Goal: Information Seeking & Learning: Learn about a topic

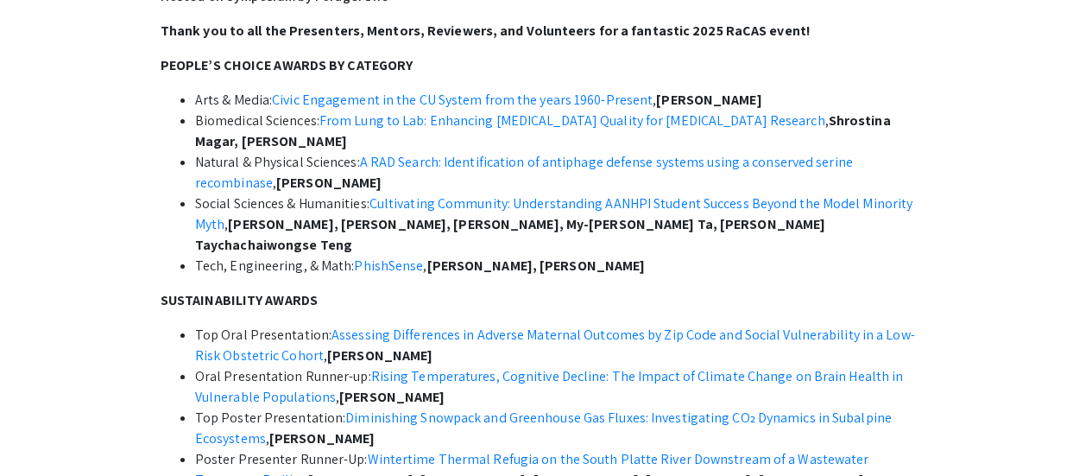
scroll to position [576, 0]
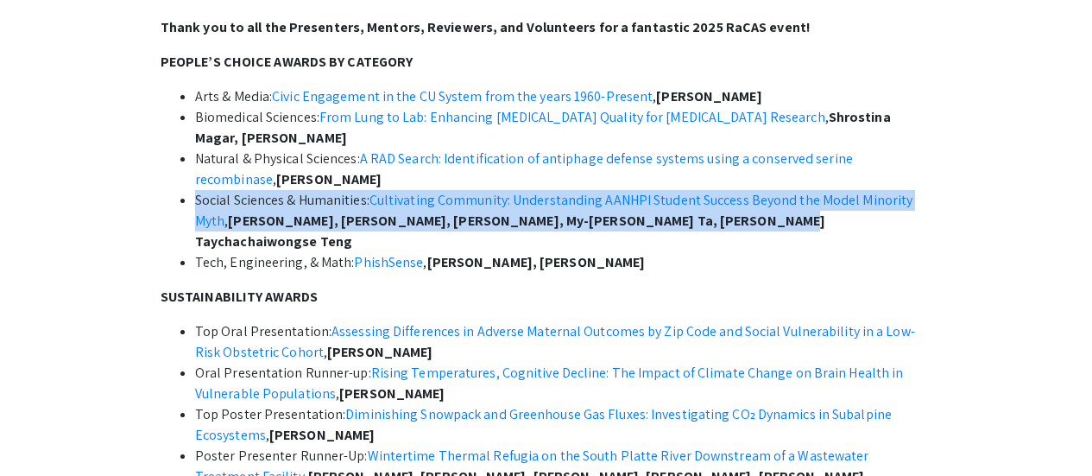
drag, startPoint x: 196, startPoint y: 201, endPoint x: 747, endPoint y: 224, distance: 551.4
click at [747, 224] on li "Social Sciences & Humanities: Cultivating Community: Understanding AANHPI Stude…" at bounding box center [563, 221] width 737 height 62
copy li "Social Sciences & Humanities: Cultivating Community: Understanding AANHPI Stude…"
click at [591, 201] on link "Cultivating Community: Understanding AANHPI Student Success Beyond the Model Mi…" at bounding box center [554, 210] width 718 height 39
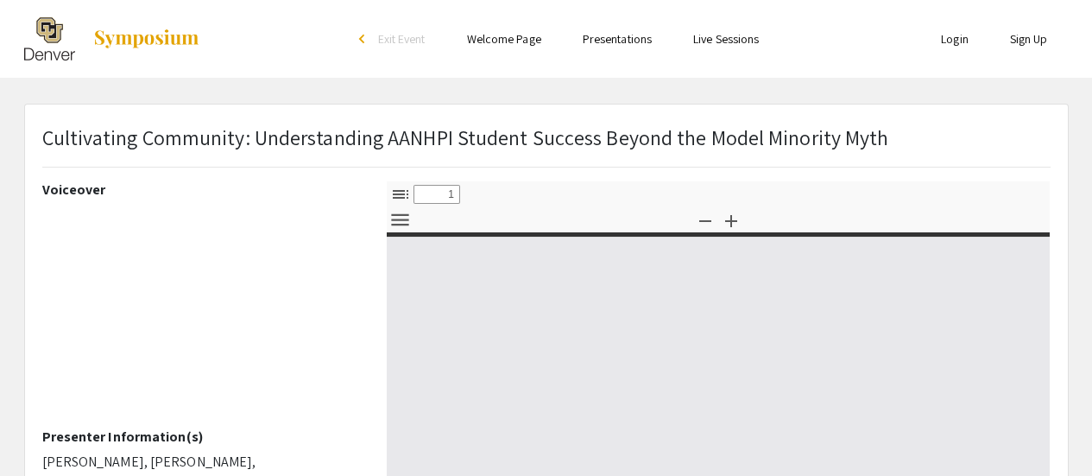
select select "custom"
type input "0"
select select "custom"
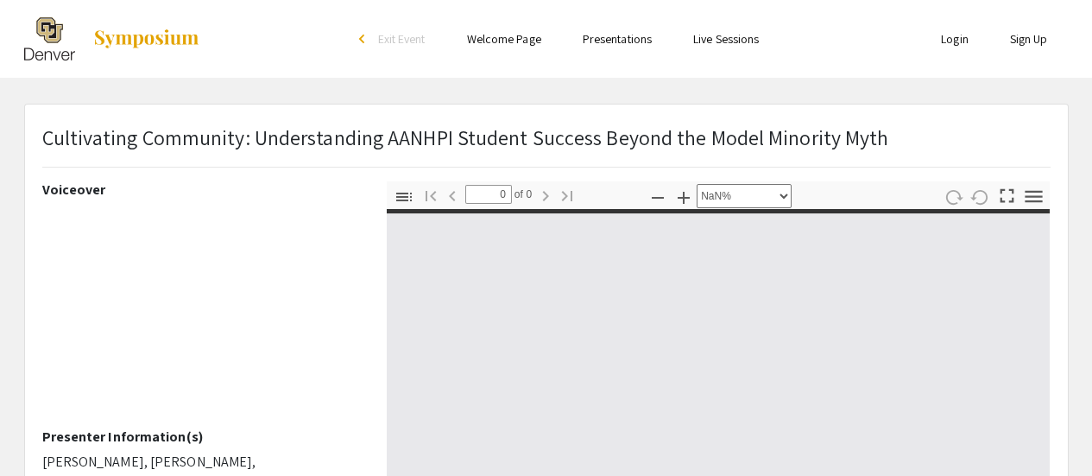
type input "1"
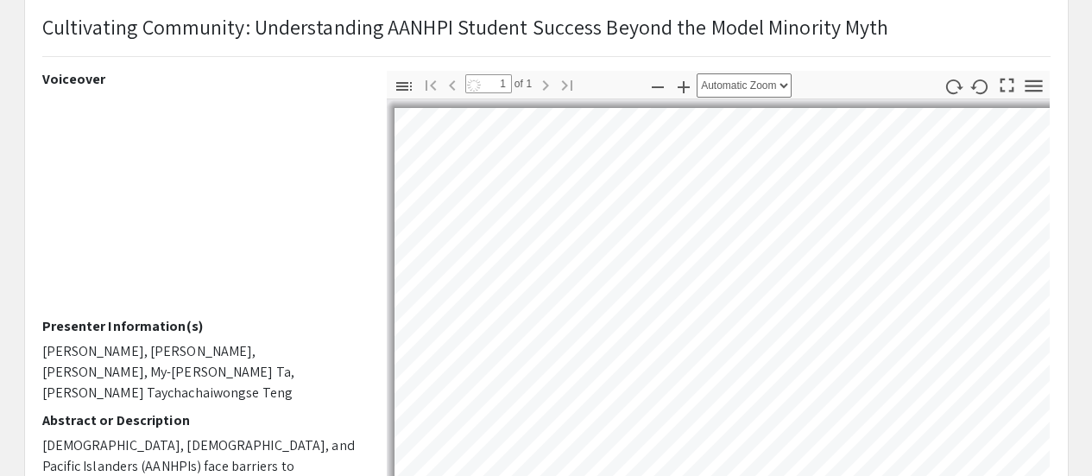
scroll to position [270, 0]
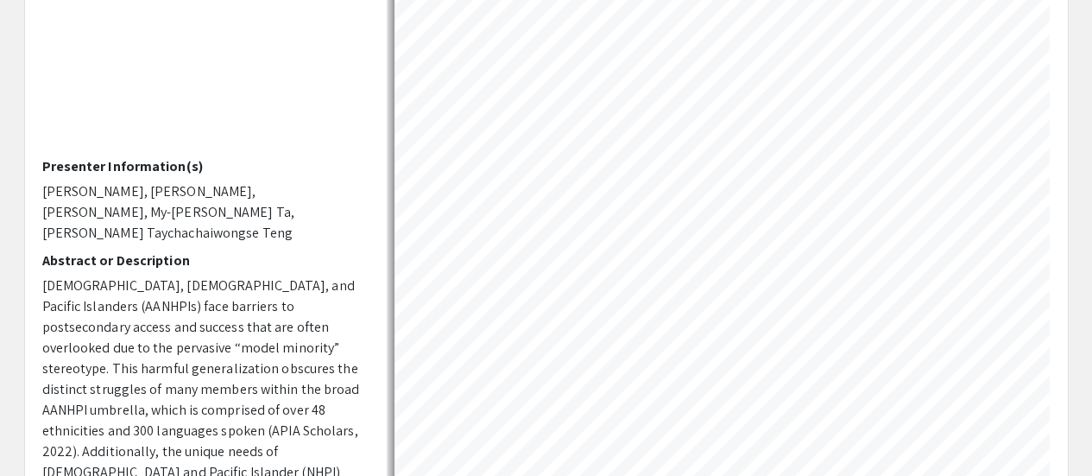
select select "auto"
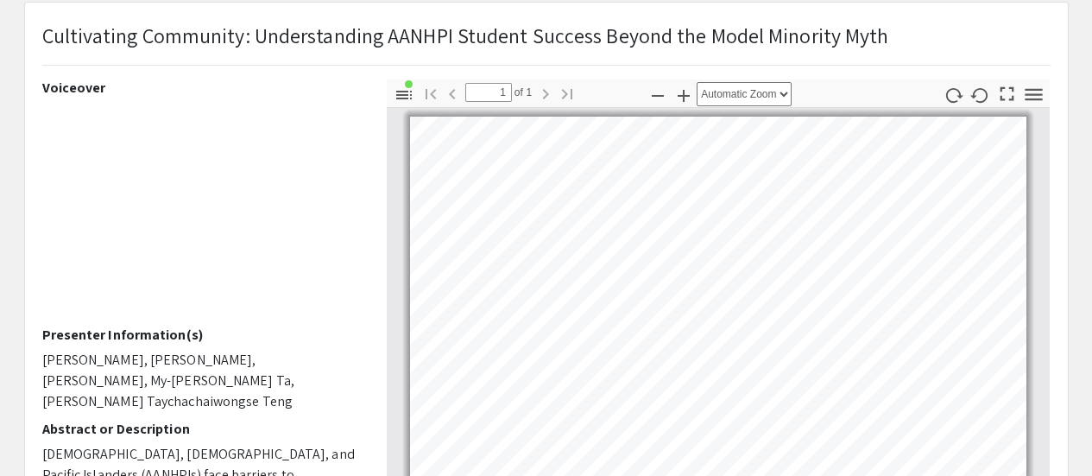
scroll to position [4, 0]
